Goal: Task Accomplishment & Management: Manage account settings

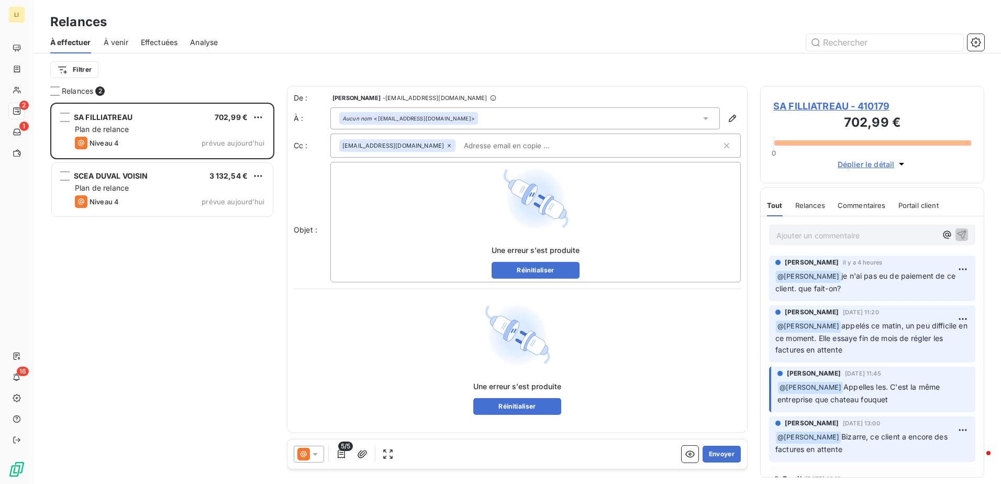
scroll to position [373, 216]
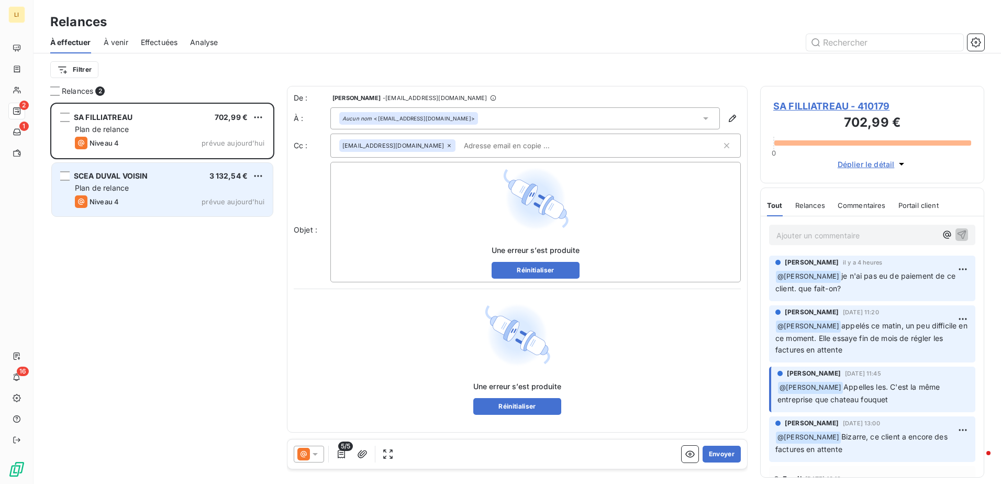
click at [182, 200] on div "Niveau 4 prévue aujourd’hui" at bounding box center [170, 201] width 190 height 13
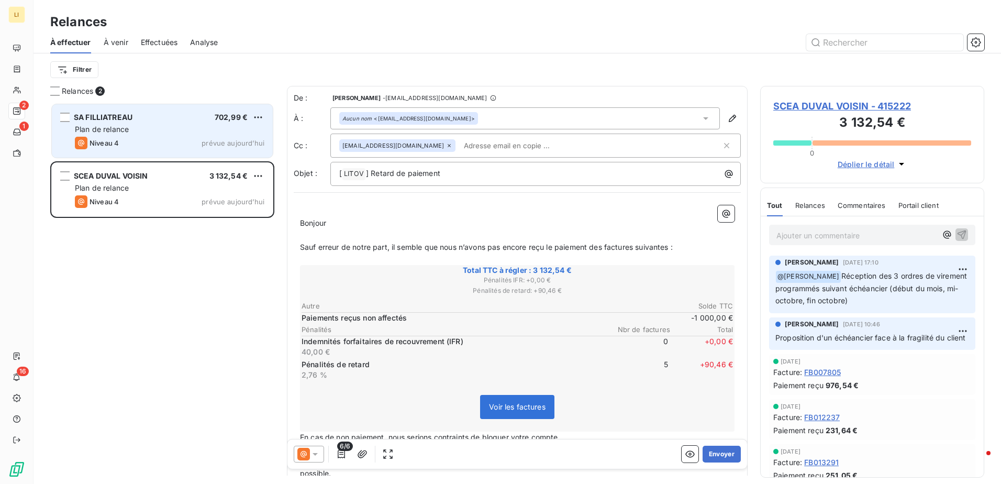
click at [183, 147] on div "Niveau 4 prévue aujourd’hui" at bounding box center [170, 143] width 190 height 13
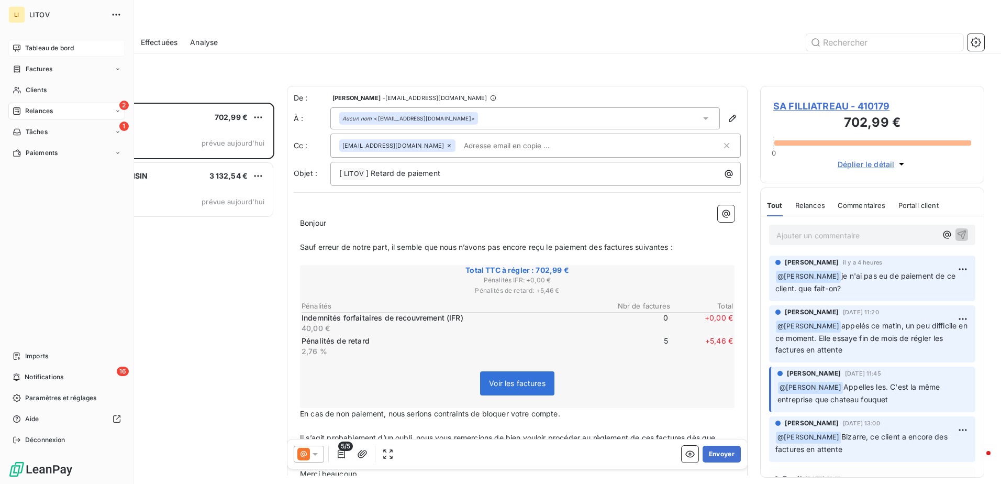
click at [62, 51] on span "Tableau de bord" at bounding box center [49, 47] width 49 height 9
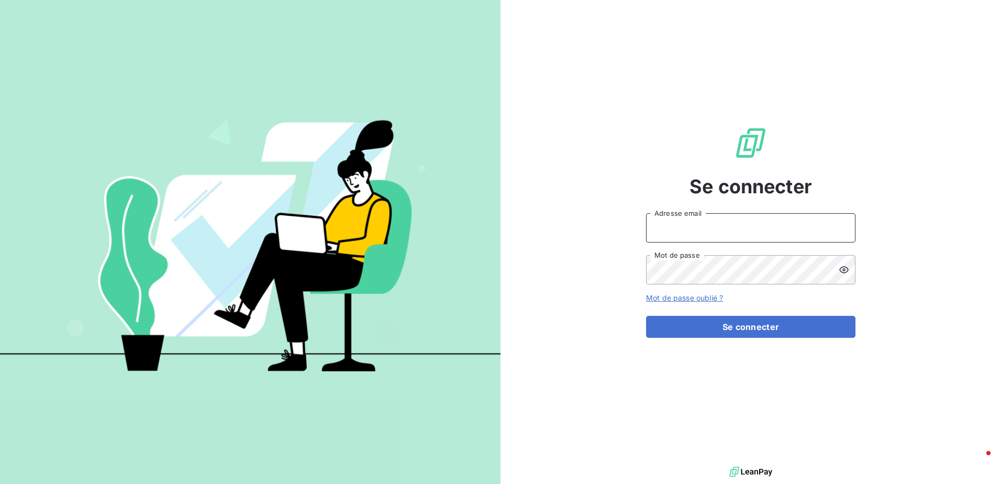
type input "[EMAIL_ADDRESS][DOMAIN_NAME]"
click at [723, 338] on div "Se connecter [EMAIL_ADDRESS][DOMAIN_NAME] Adresse email Mot de passe Mot de pas…" at bounding box center [750, 232] width 209 height 464
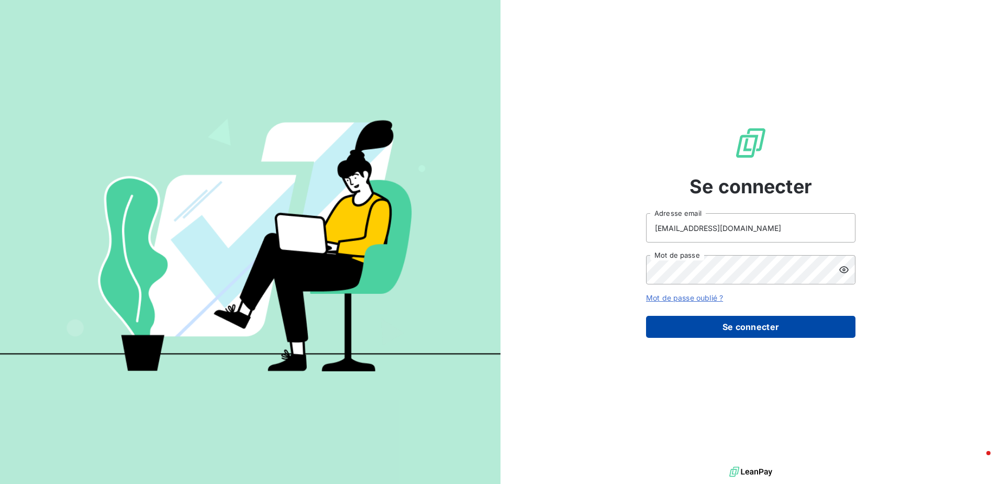
click at [735, 334] on button "Se connecter" at bounding box center [750, 327] width 209 height 22
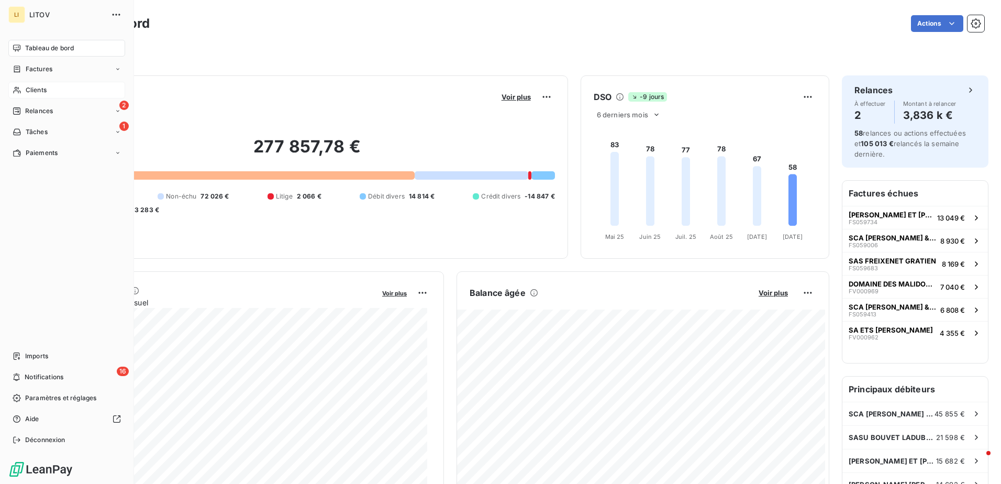
click at [40, 92] on span "Clients" at bounding box center [36, 89] width 21 height 9
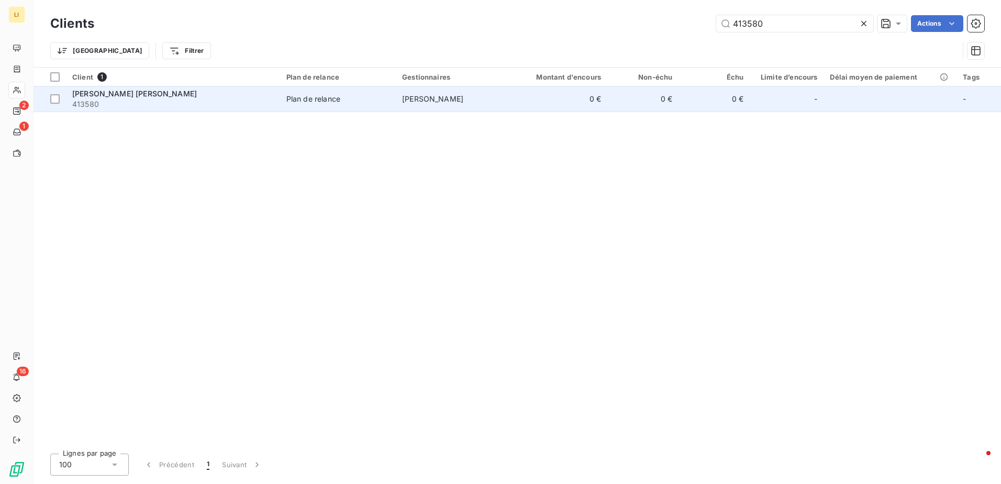
type input "413580"
click at [146, 102] on span "413580" at bounding box center [173, 104] width 202 height 10
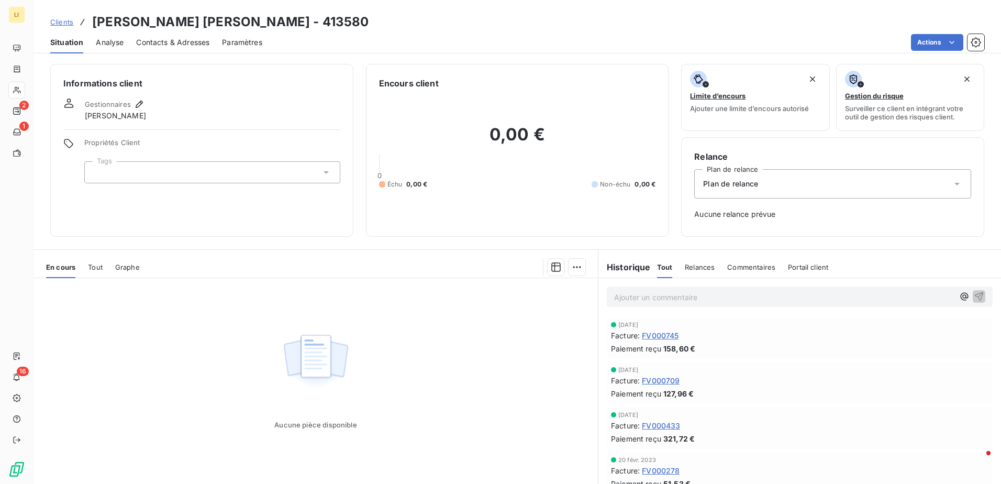
click at [186, 39] on span "Contacts & Adresses" at bounding box center [172, 42] width 73 height 10
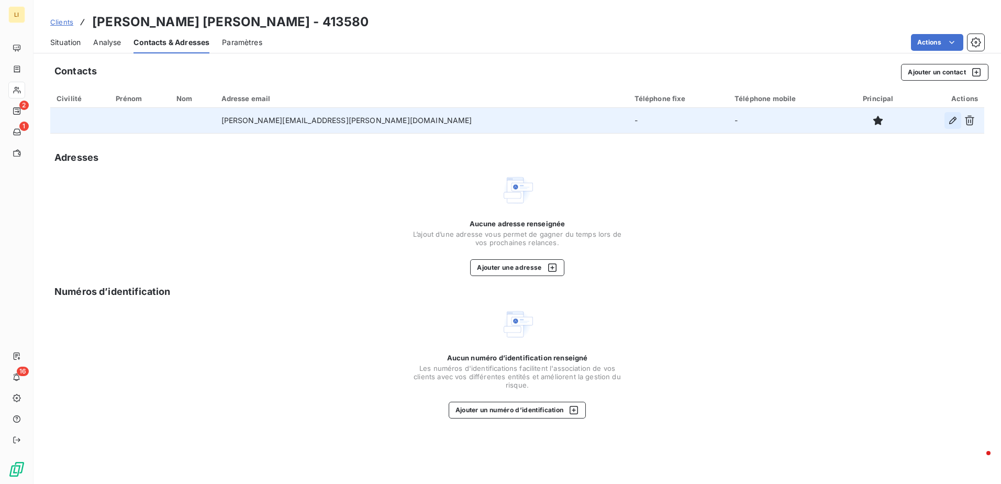
click at [957, 115] on icon "button" at bounding box center [953, 120] width 10 height 10
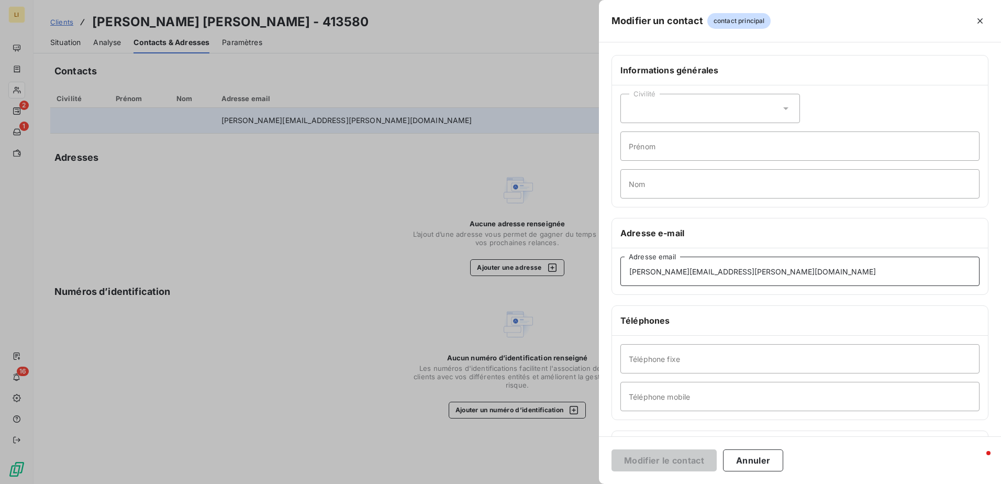
drag, startPoint x: 723, startPoint y: 279, endPoint x: 549, endPoint y: 270, distance: 173.6
click at [549, 483] on div "Modifier un contact contact principal Informations générales Civilité Prénom No…" at bounding box center [500, 484] width 1001 height 0
paste input "[EMAIL_ADDRESS][DOMAIN_NAME]"
type input "[EMAIL_ADDRESS][DOMAIN_NAME]"
click at [673, 459] on button "Modifier le contact" at bounding box center [664, 460] width 105 height 22
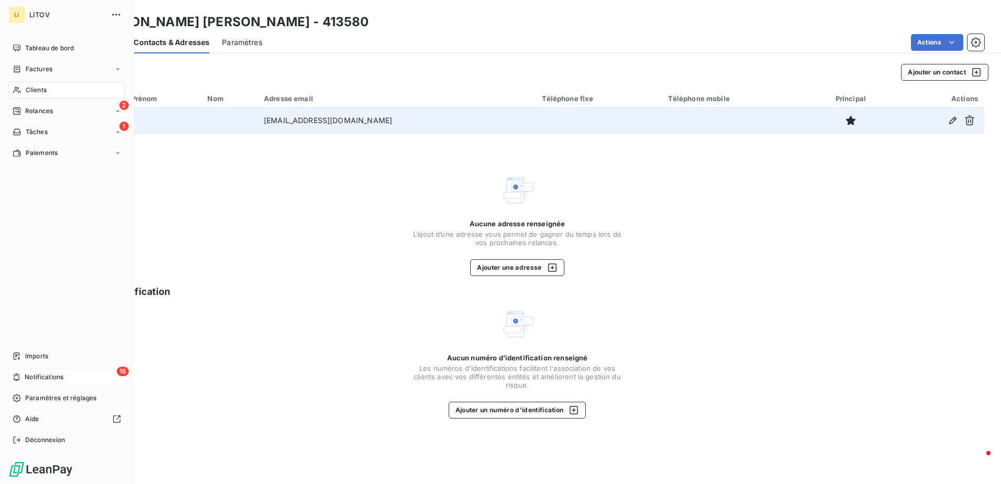
click at [56, 373] on span "Notifications" at bounding box center [44, 376] width 39 height 9
click at [42, 50] on span "Tableau de bord" at bounding box center [49, 47] width 49 height 9
